Goal: Find specific page/section: Find specific page/section

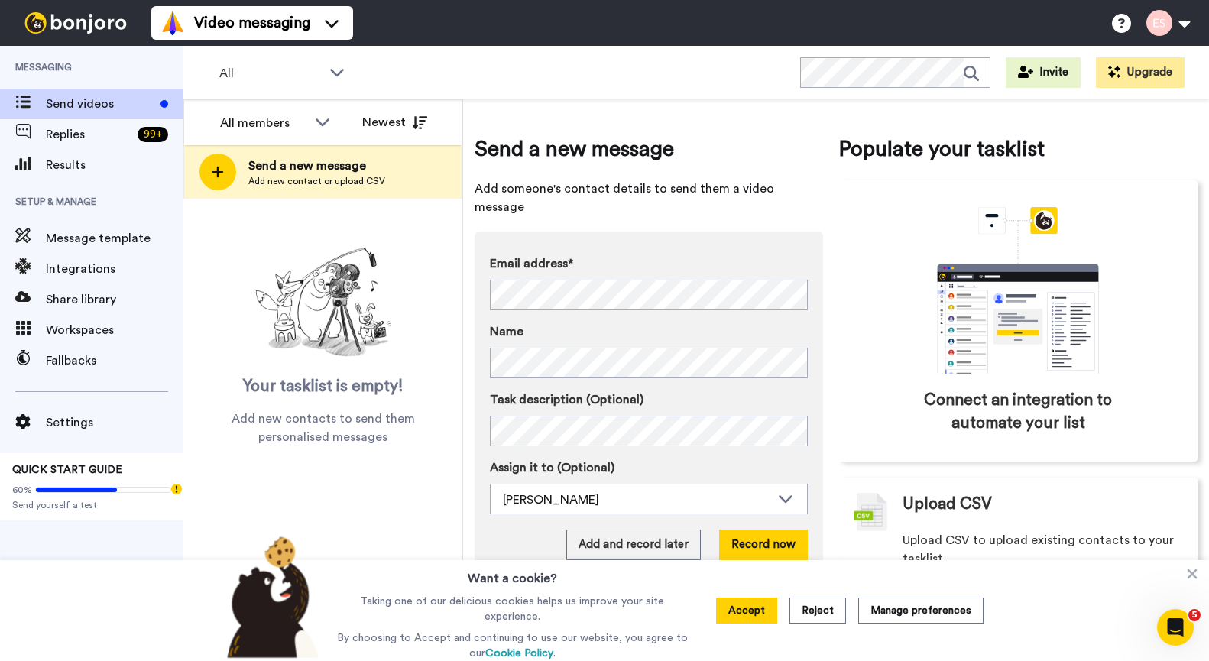
click at [821, 232] on div "Email address* [PERSON_NAME] <[EMAIL_ADDRESS][DOMAIN_NAME]> [PERSON_NAME] <[PER…" at bounding box center [648, 407] width 348 height 351
click at [47, 164] on span "Results" at bounding box center [115, 165] width 138 height 18
